Goal: Task Accomplishment & Management: Manage account settings

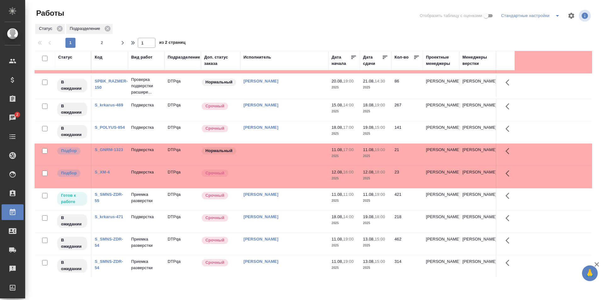
scroll to position [126, 0]
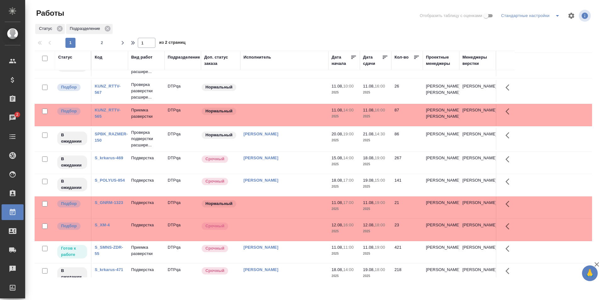
click at [336, 29] on div "Статус Подразделение" at bounding box center [314, 28] width 558 height 11
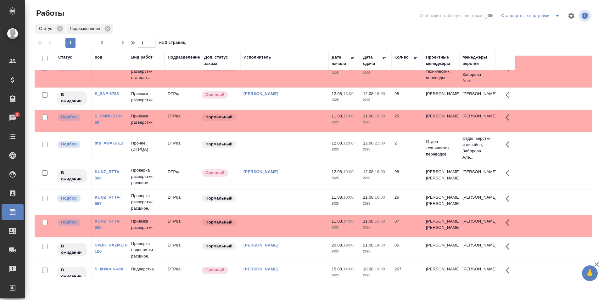
scroll to position [0, 0]
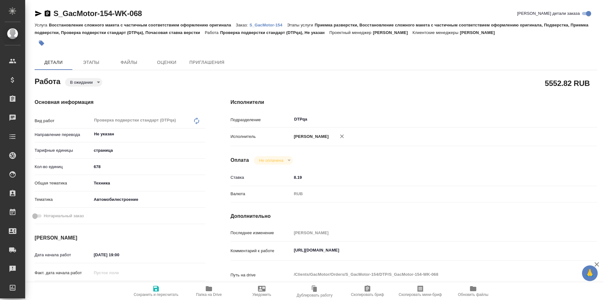
type textarea "x"
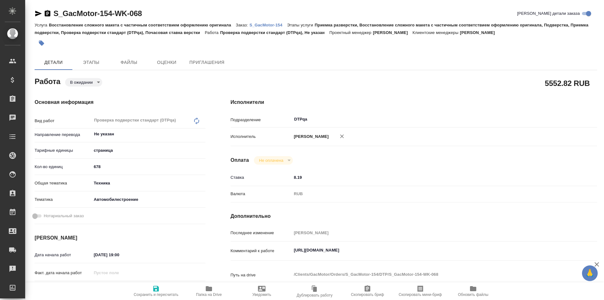
type textarea "x"
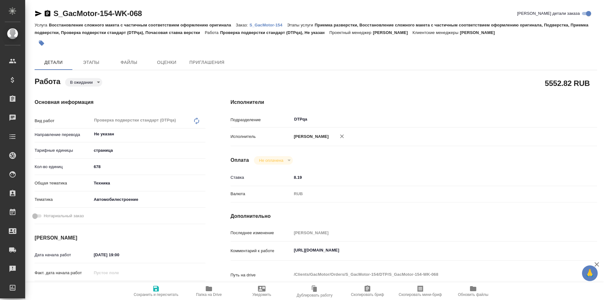
type textarea "x"
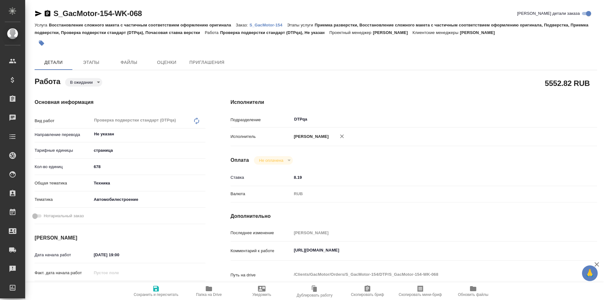
type textarea "x"
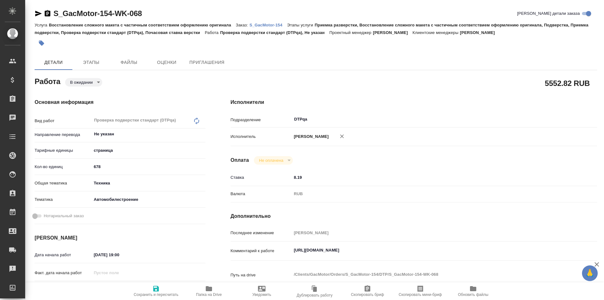
type textarea "x"
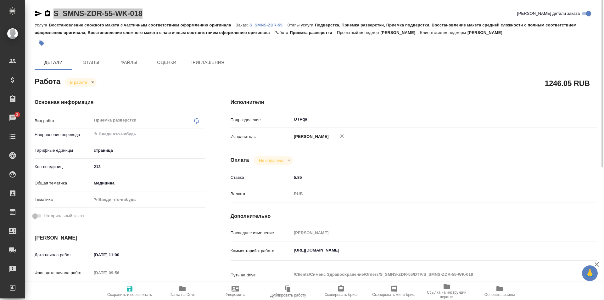
scroll to position [63, 0]
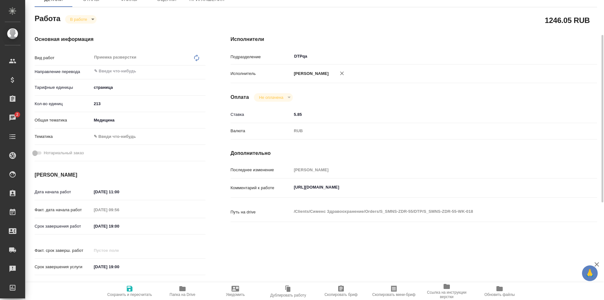
click at [424, 187] on textarea "https://tera.awatera.com/Work/688c92257a67c588698ee791/" at bounding box center [429, 187] width 275 height 11
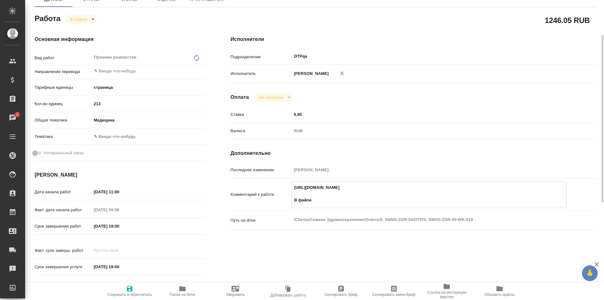
paste textarea "ARTIS pheno_60601-2-43_17-006-AU36-S06-RP01_Дзюндзя"
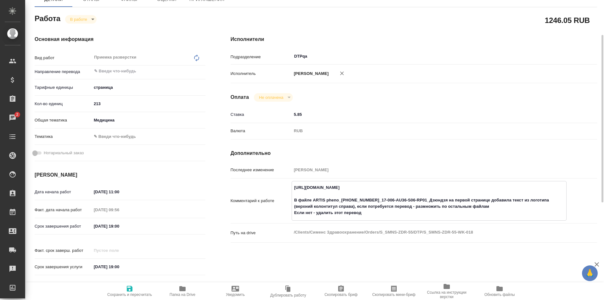
type textarea "https://tera.awatera.com/Work/688c92257a67c588698ee791/ В файле ARTIS pheno_606…"
click at [126, 293] on span "Сохранить и пересчитать" at bounding box center [129, 294] width 45 height 4
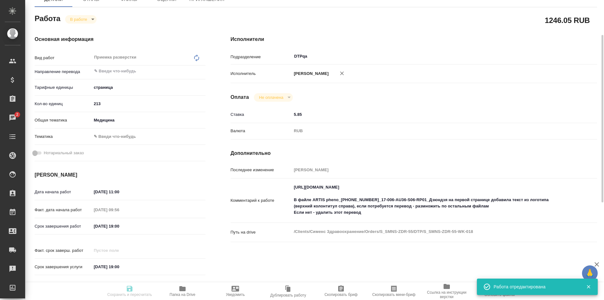
type input "inProgress"
type input "5a8b1489cc6b4906c91bfdb2"
type input "213"
type input "med"
type input "[DATE] 11:00"
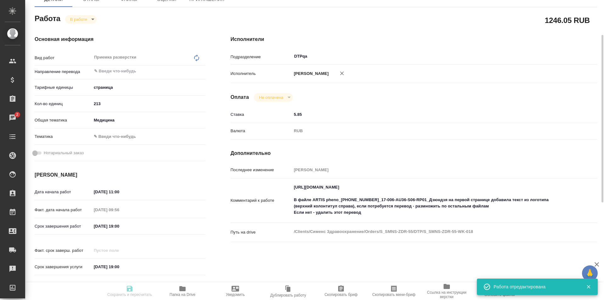
type input "11.08.2025 09:56"
type input "11.08.2025 19:00"
type input "[DATE] 19:00"
type input "DTPqa"
type input "notPayed"
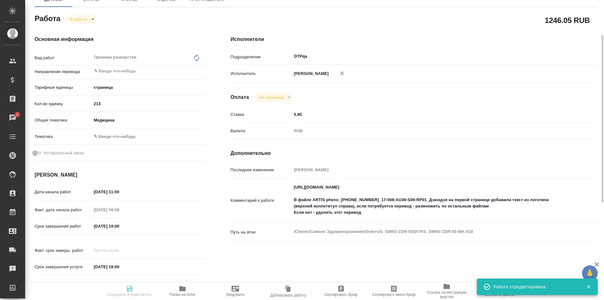
type input "5.85"
type input "RUB"
type input "Исмагилова Диана"
type input "S_SMNS-ZDR-55"
type input "СЗЦБ-016374"
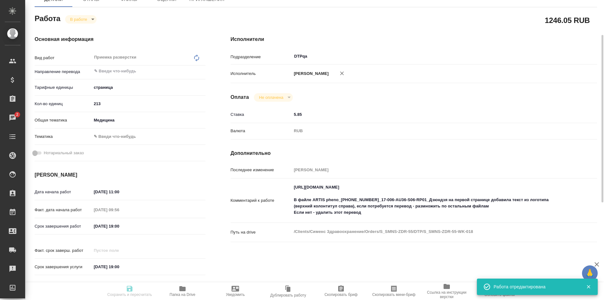
type input "Восстановление сложного макета с частичным соответствием оформлению оригинала"
type input "Подверстка, Приемка разверстки, Приемка подверстки, Восстановление макета средн…"
type input "[PERSON_NAME]"
type input "Оксютович Ирина"
type input "/Clients/Сименс Здравоохранение/Orders/S_SMNS-ZDR-55"
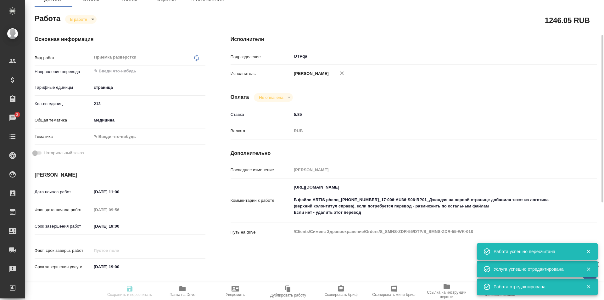
type input "inProgress"
type input "5a8b1489cc6b4906c91bfdb2"
type input "213"
type input "med"
type input "11.08.2025 11:00"
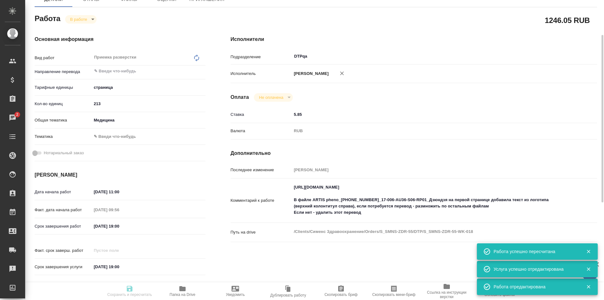
type input "11.08.2025 09:56"
type input "11.08.2025 19:00"
type input "01.10.2025 19:00"
type input "DTPqa"
type input "notPayed"
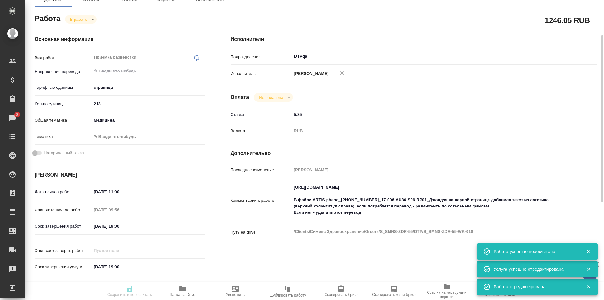
type input "5.85"
type input "RUB"
type input "Исмагилова Диана"
type input "S_SMNS-ZDR-55"
type input "СЗЦБ-016374"
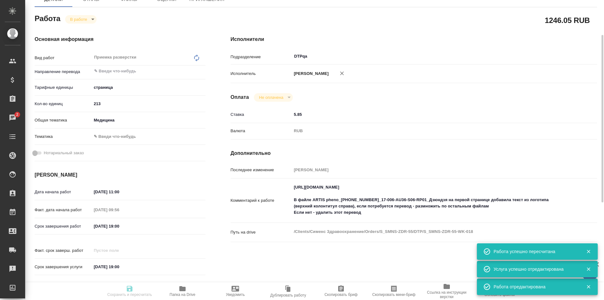
type input "Восстановление сложного макета с частичным соответствием оформлению оригинала"
type input "Подверстка, Приемка разверстки, Приемка подверстки, Восстановление макета средн…"
type input "Никифорова Валерия"
type input "[PERSON_NAME]"
type input "/Clients/Сименс Здравоохранение/Orders/S_SMNS-ZDR-55"
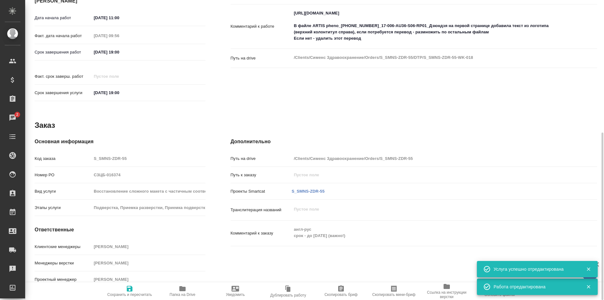
scroll to position [0, 0]
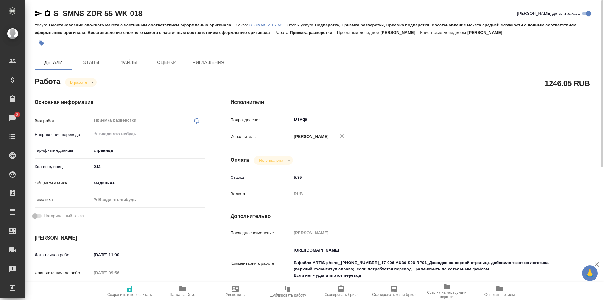
click at [38, 13] on icon "button" at bounding box center [38, 14] width 7 height 6
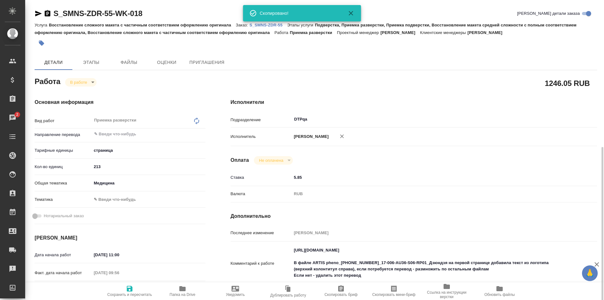
scroll to position [126, 0]
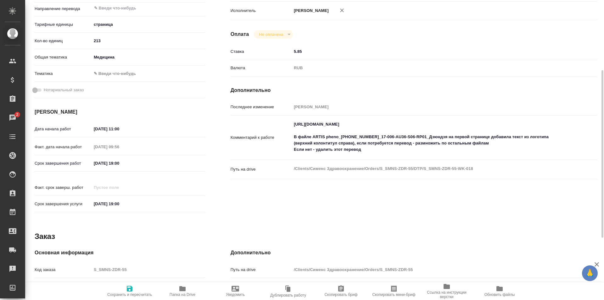
click at [368, 148] on textarea "https://tera.awatera.com/Work/688c92257a67c588698ee791/ В файле ARTIS pheno_606…" at bounding box center [429, 137] width 275 height 36
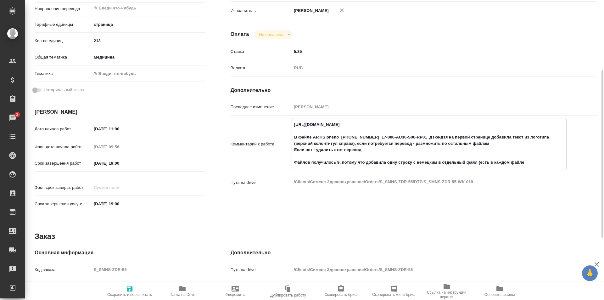
click at [528, 161] on textarea "https://tera.awatera.com/Work/688c92257a67c588698ee791/ В файле ARTIS pheno_606…" at bounding box center [429, 143] width 274 height 48
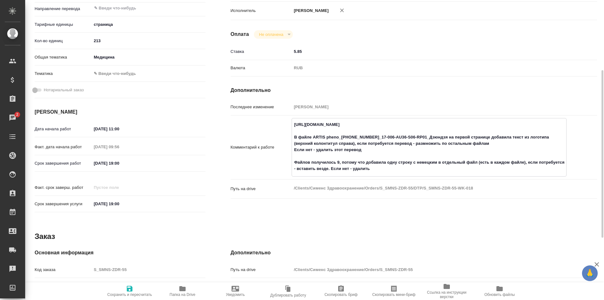
type textarea "https://tera.awatera.com/Work/688c92257a67c588698ee791/ В файле ARTIS pheno_606…"
click at [130, 289] on icon "button" at bounding box center [130, 289] width 8 height 8
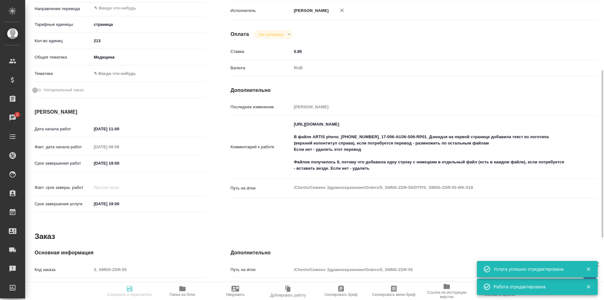
type input "inProgress"
type input "5a8b1489cc6b4906c91bfdb2"
type input "213"
type input "med"
type input "11.08.2025 11:00"
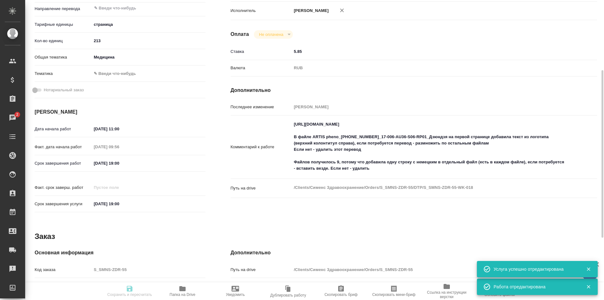
type input "11.08.2025 09:56"
type input "11.08.2025 19:00"
type input "01.10.2025 19:00"
type input "DTPqa"
type input "notPayed"
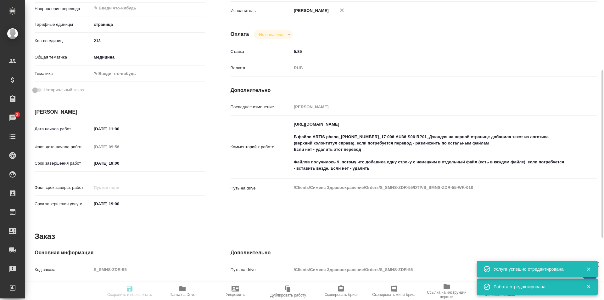
type input "5.85"
type input "RUB"
type input "[PERSON_NAME]"
type input "S_SMNS-ZDR-55"
type input "СЗЦБ-016374"
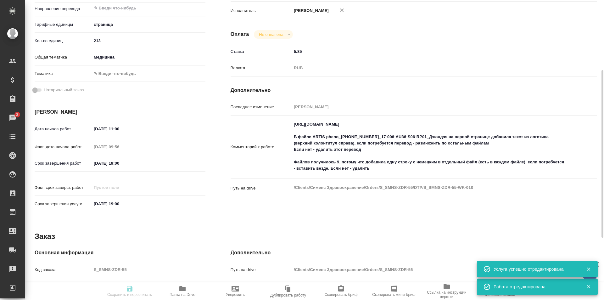
type input "Восстановление сложного макета с частичным соответствием оформлению оригинала"
type input "Подверстка, Приемка разверстки, Приемка подверстки, Восстановление макета средн…"
type input "Никифорова Валерия"
type input "Оксютович Ирина"
type input "/Clients/Сименс Здравоохранение/Orders/S_SMNS-ZDR-55"
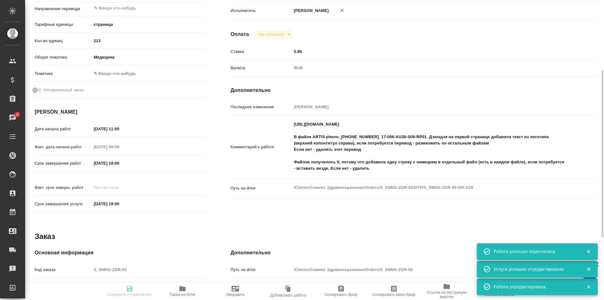
scroll to position [0, 0]
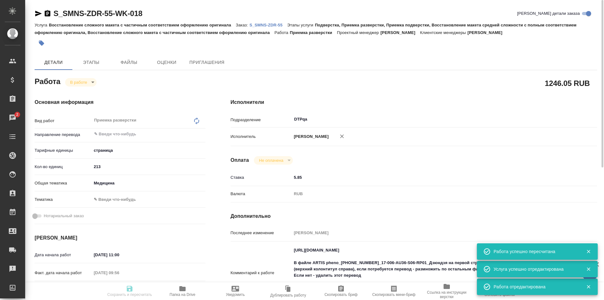
type input "inProgress"
type input "5a8b1489cc6b4906c91bfdb2"
type input "213"
type input "med"
type input "11.08.2025 11:00"
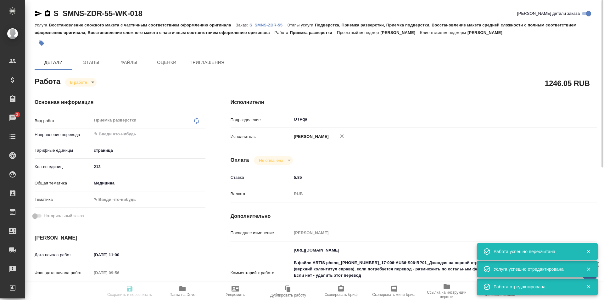
type input "11.08.2025 09:56"
type input "11.08.2025 19:00"
type input "01.10.2025 19:00"
type input "DTPqa"
type input "notPayed"
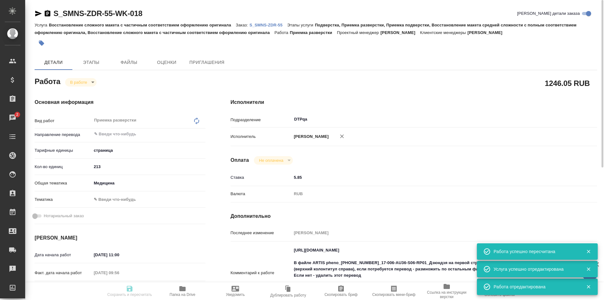
type input "5.85"
type input "RUB"
type input "[PERSON_NAME]"
type input "S_SMNS-ZDR-55"
type input "СЗЦБ-016374"
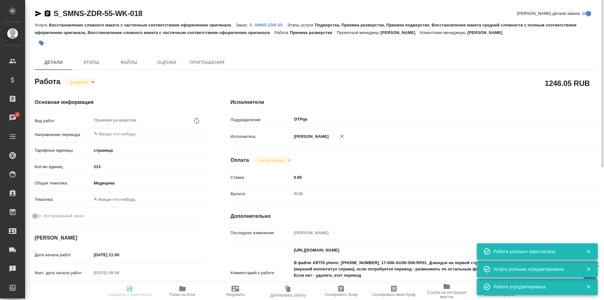
type input "Восстановление сложного макета с частичным соответствием оформлению оригинала"
type input "Подверстка, Приемка разверстки, Приемка подверстки, Восстановление макета средн…"
type input "Никифорова Валерия"
type input "Оксютович Ирина"
type input "/Clients/Сименс Здравоохранение/Orders/S_SMNS-ZDR-55"
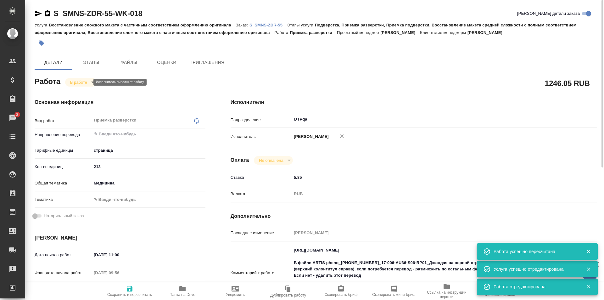
click at [80, 80] on body "🙏 .cls-1 fill:#fff; AWATERA Ismagilova Diana Клиенты Спецификации Заказы 2 Чаты…" at bounding box center [302, 150] width 604 height 300
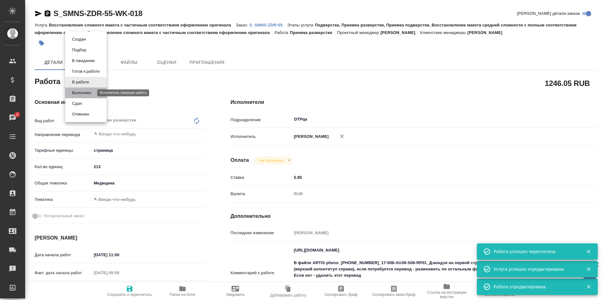
click at [84, 92] on button "Выполнен" at bounding box center [81, 92] width 23 height 7
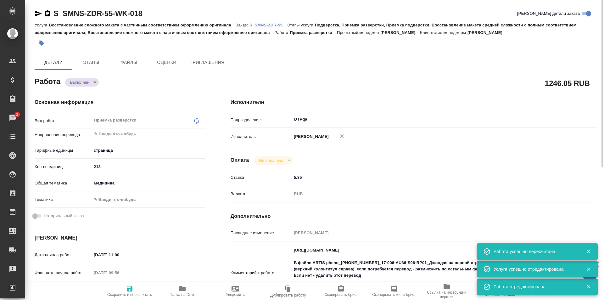
type textarea "x"
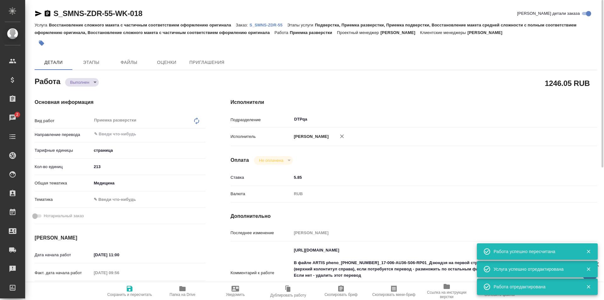
type textarea "x"
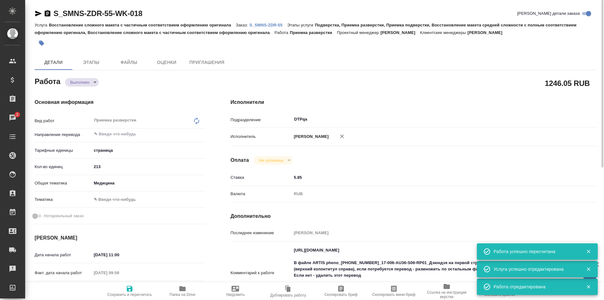
type textarea "x"
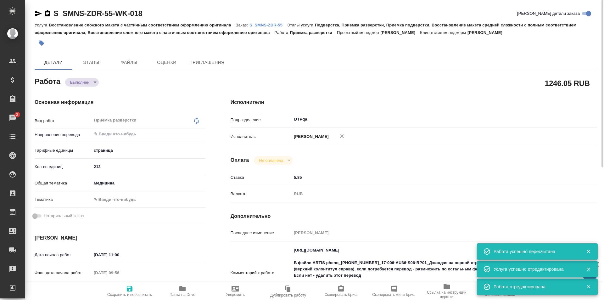
type textarea "x"
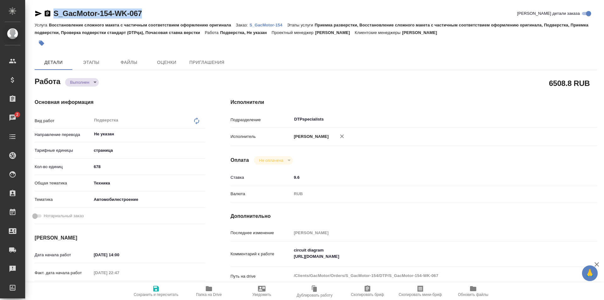
drag, startPoint x: 149, startPoint y: 13, endPoint x: 40, endPoint y: 19, distance: 108.4
click at [40, 19] on div "S_GacMotor-154-WK-067 Кратко детали заказа" at bounding box center [316, 14] width 563 height 13
copy link "S_GacMotor-154-WK-067"
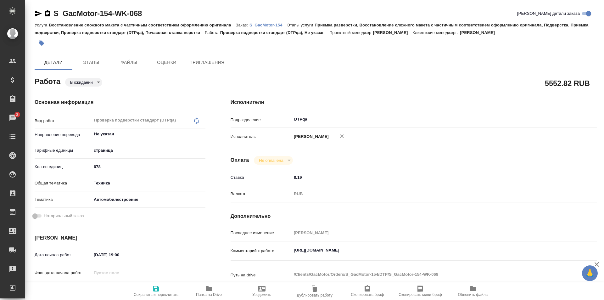
click at [86, 83] on body "🙏 .cls-1 fill:#fff; AWATERA Ismagilova Diana Клиенты Спецификации Заказы 2 Чаты…" at bounding box center [302, 150] width 604 height 300
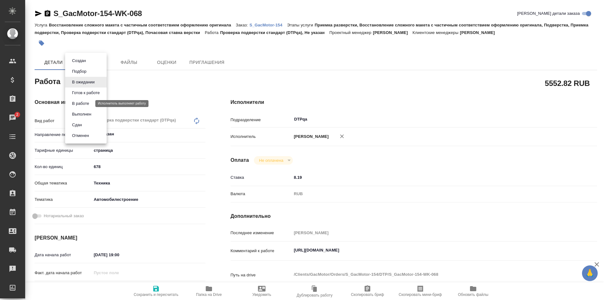
click at [81, 103] on button "В работе" at bounding box center [80, 103] width 21 height 7
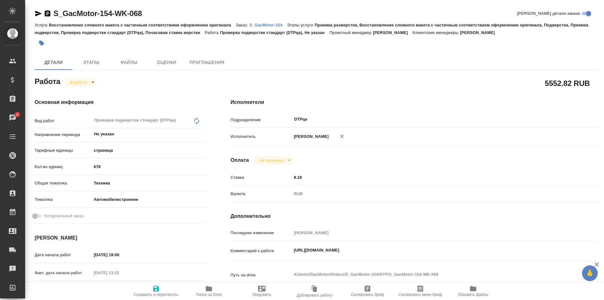
type textarea "x"
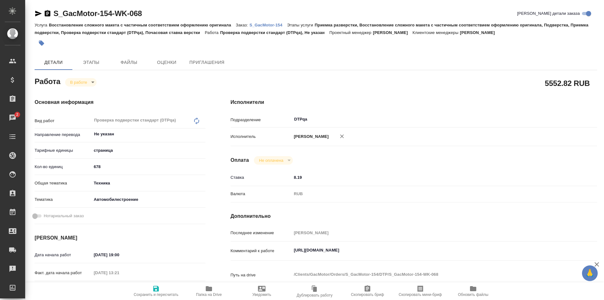
type textarea "x"
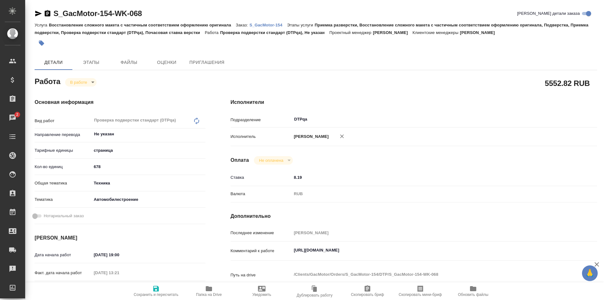
type textarea "x"
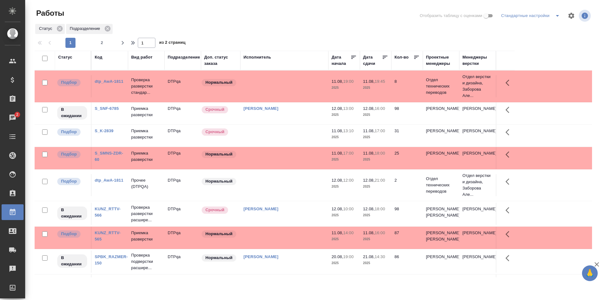
click at [102, 43] on span "2" at bounding box center [102, 43] width 10 height 6
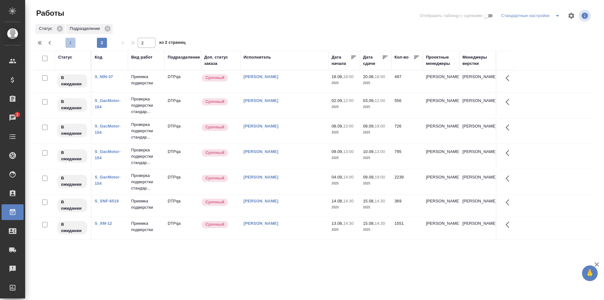
click at [66, 42] on span "1" at bounding box center [70, 43] width 10 height 6
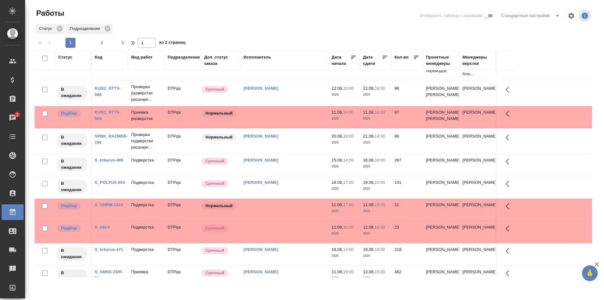
scroll to position [126, 0]
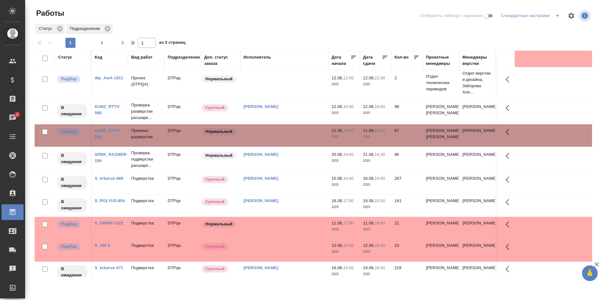
scroll to position [0, 0]
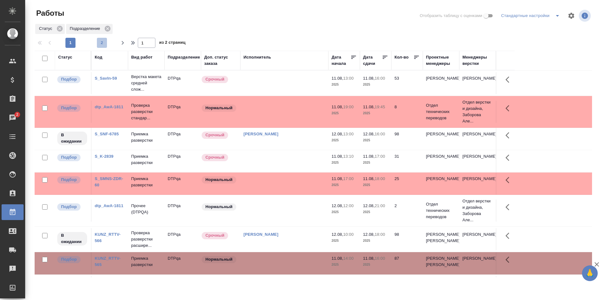
click at [101, 42] on span "2" at bounding box center [102, 43] width 10 height 6
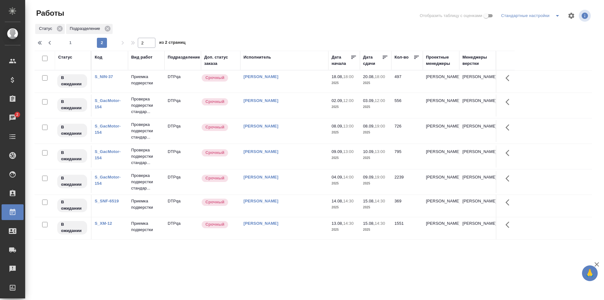
click at [71, 43] on span "1" at bounding box center [70, 43] width 10 height 6
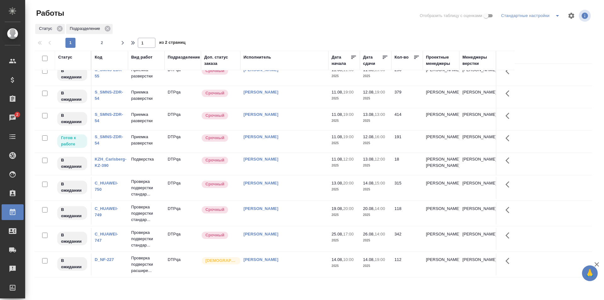
scroll to position [405, 0]
click at [103, 44] on span "2" at bounding box center [102, 43] width 10 height 6
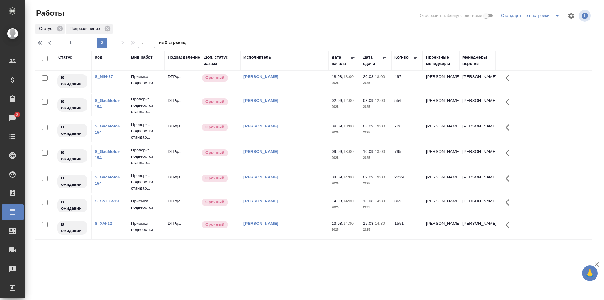
scroll to position [0, 0]
click at [70, 42] on span "1" at bounding box center [70, 43] width 10 height 6
type input "1"
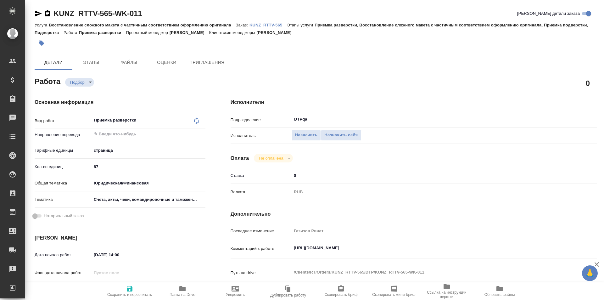
type textarea "x"
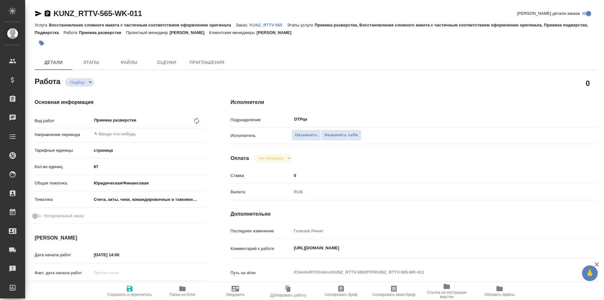
type textarea "x"
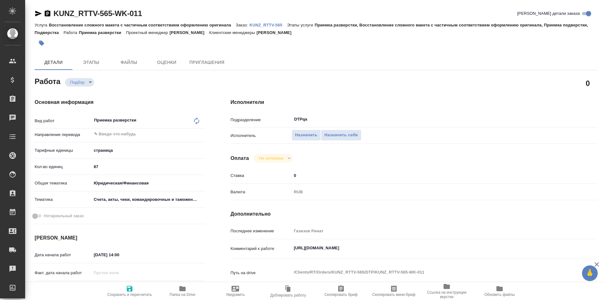
type textarea "x"
drag, startPoint x: 420, startPoint y: 248, endPoint x: 391, endPoint y: 215, distance: 43.3
click at [282, 248] on div "Комментарий к работе [URL][DOMAIN_NAME] x" at bounding box center [414, 249] width 367 height 14
type textarea "x"
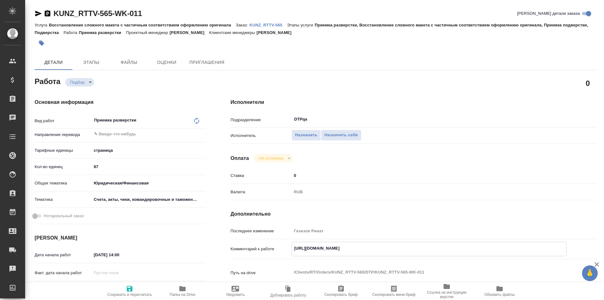
type textarea "x"
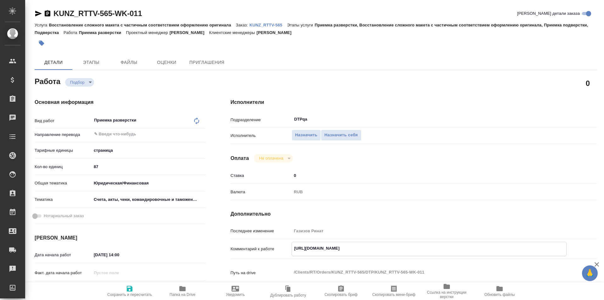
type textarea "x"
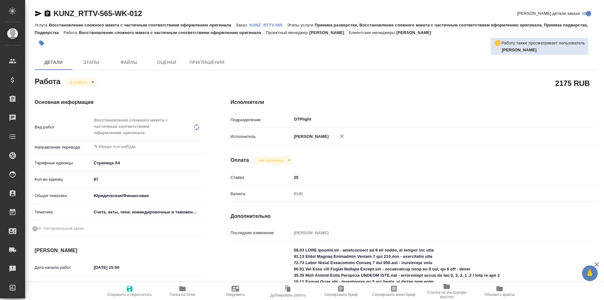
type textarea "x"
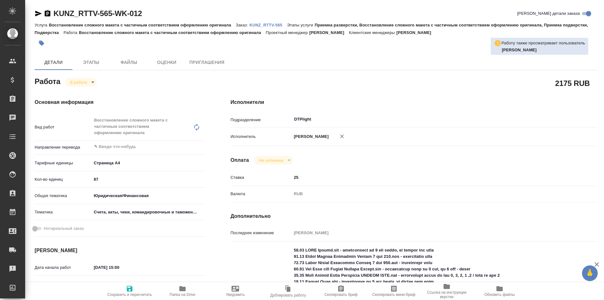
type textarea "x"
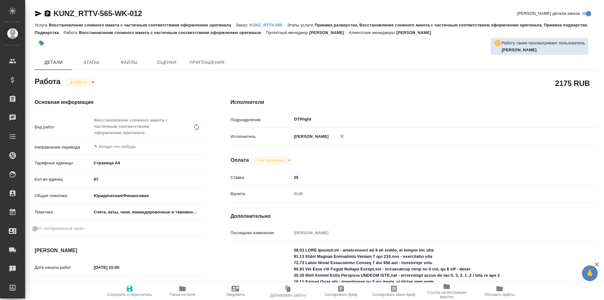
type textarea "x"
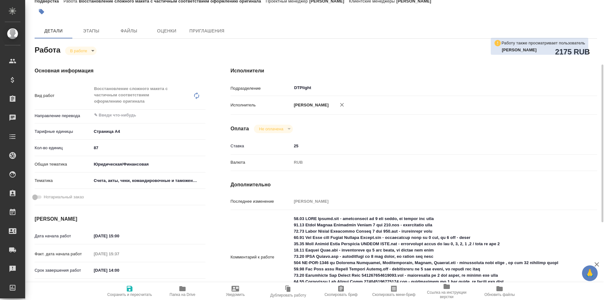
scroll to position [63, 0]
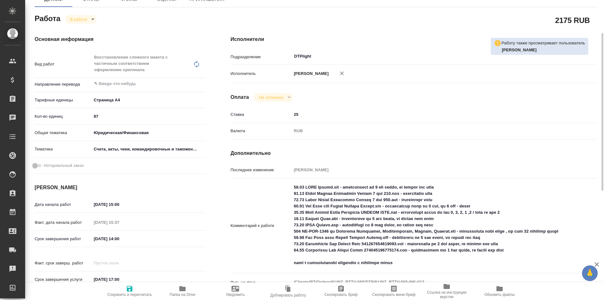
type textarea "x"
